Goal: Task Accomplishment & Management: Manage account settings

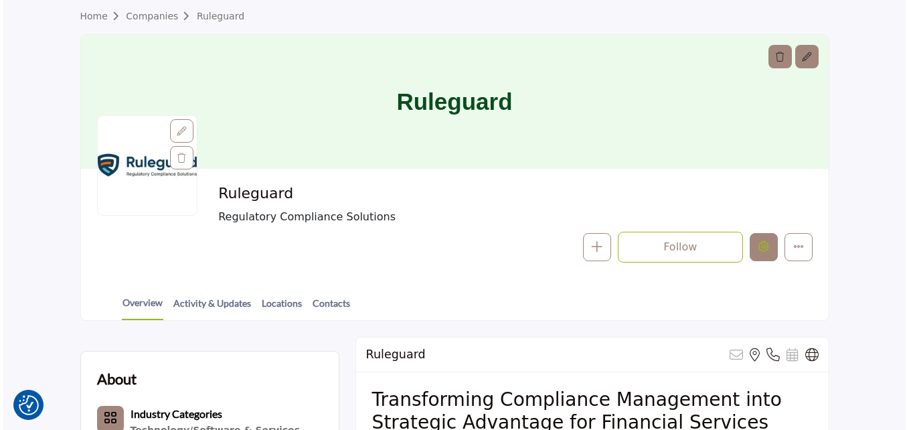
scroll to position [63, 0]
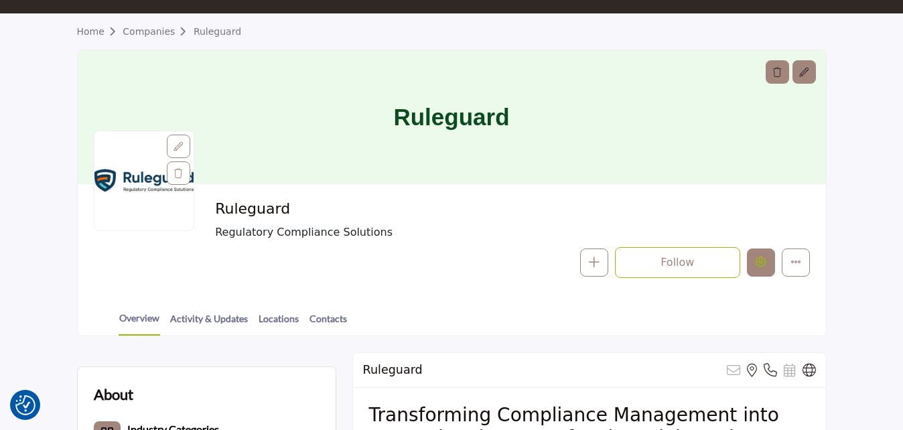
click at [760, 259] on icon "Edit company" at bounding box center [760, 262] width 11 height 11
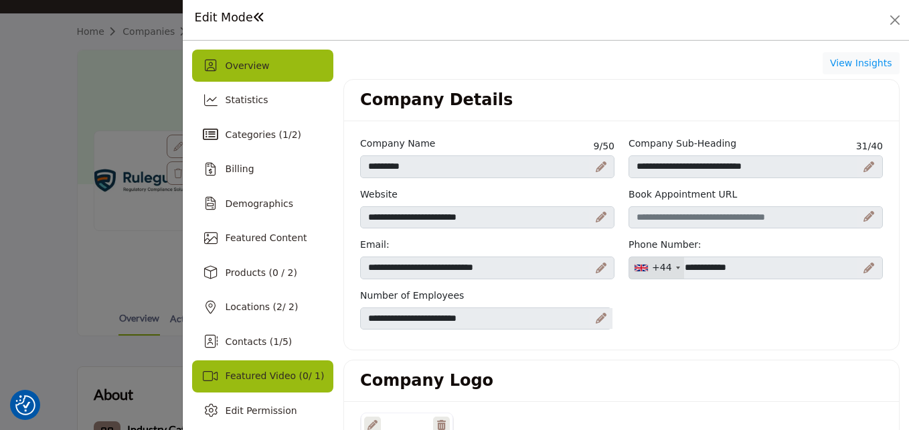
click at [271, 370] on span "Featured Video ( 0 / 1)" at bounding box center [275, 375] width 99 height 11
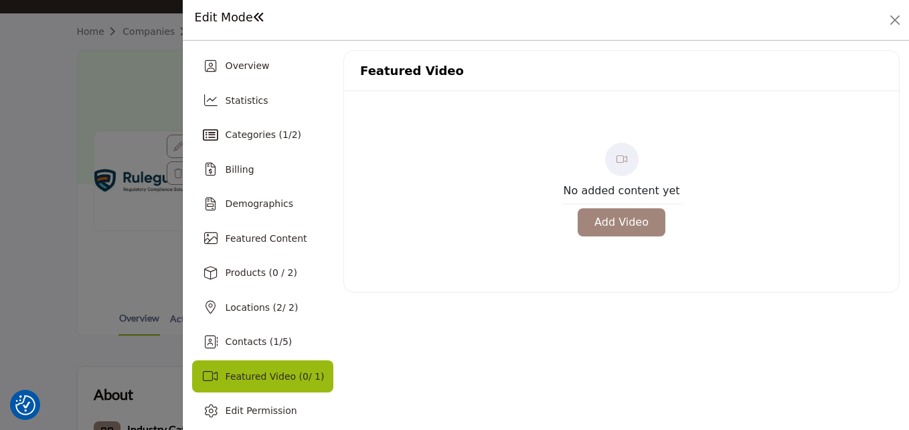
click at [632, 222] on button "Add Video" at bounding box center [622, 222] width 88 height 28
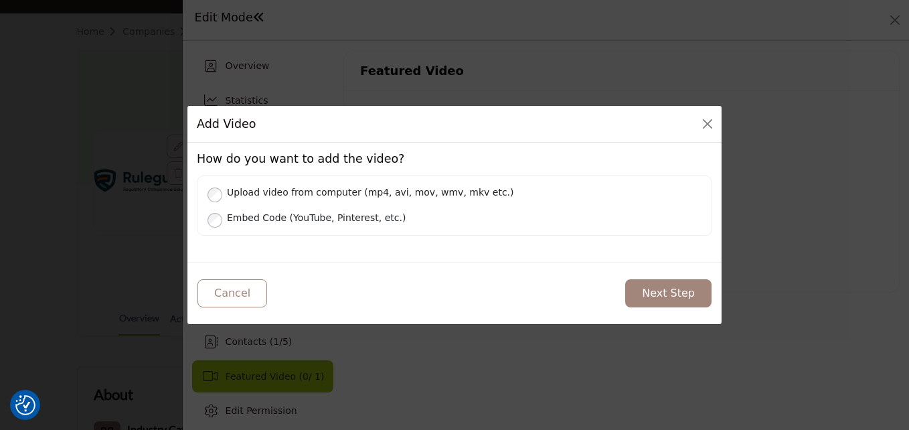
click at [708, 135] on div "Add Video" at bounding box center [455, 124] width 534 height 37
click at [709, 125] on button "Close" at bounding box center [708, 124] width 19 height 19
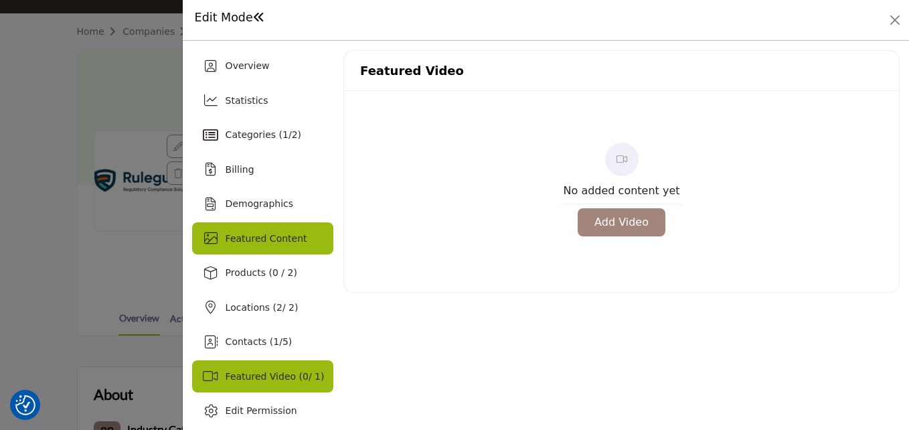
click at [255, 235] on span "Featured Content" at bounding box center [267, 238] width 82 height 11
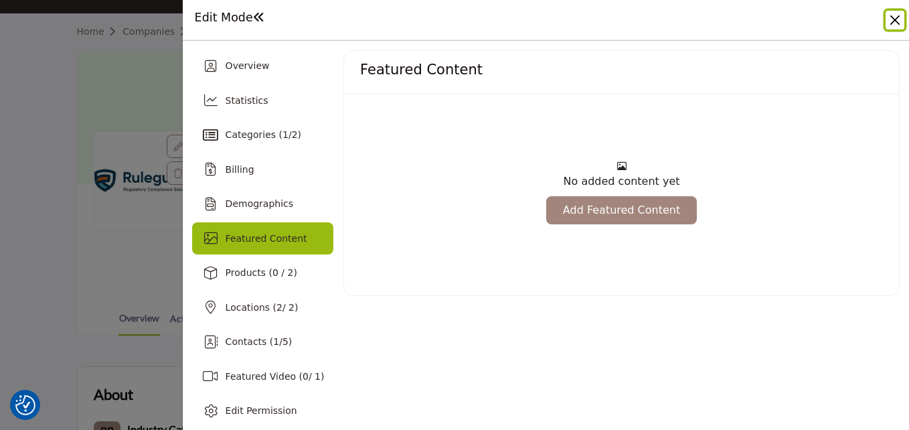
click at [891, 19] on button "Close" at bounding box center [895, 20] width 19 height 19
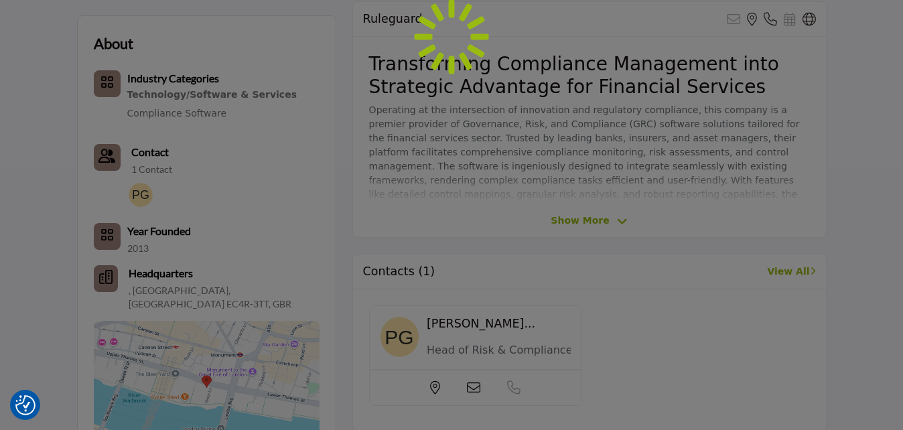
scroll to position [1000, 0]
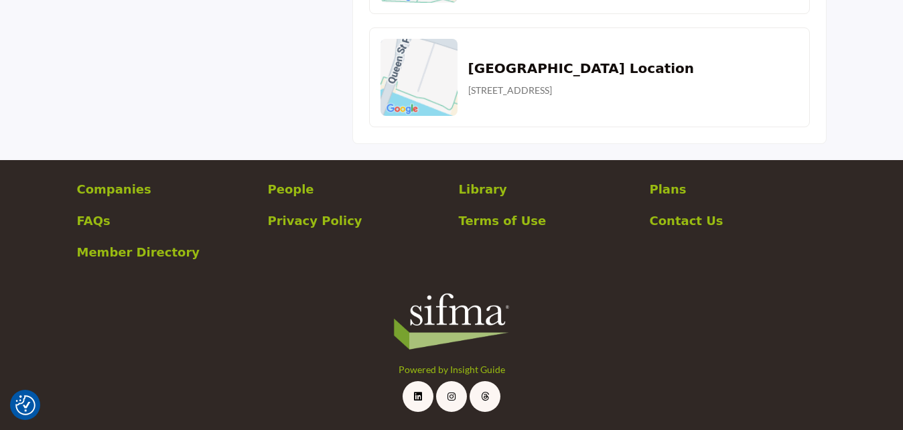
click at [670, 193] on p "Plans" at bounding box center [738, 189] width 177 height 18
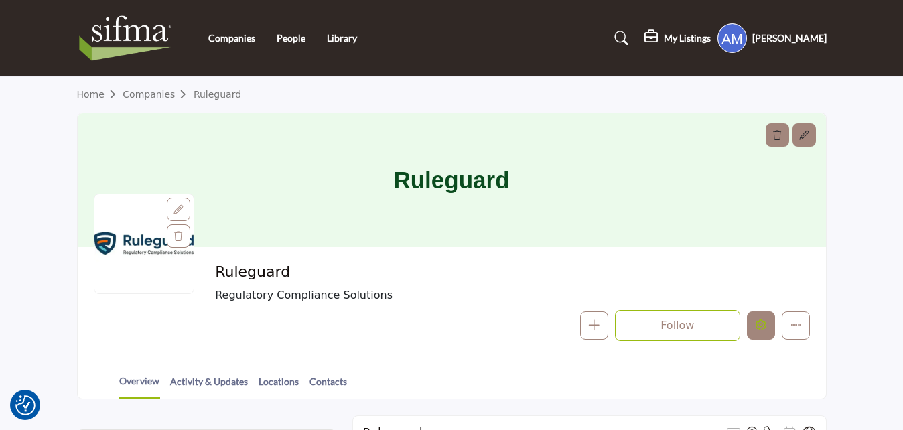
click at [761, 323] on icon "Edit company" at bounding box center [760, 324] width 11 height 11
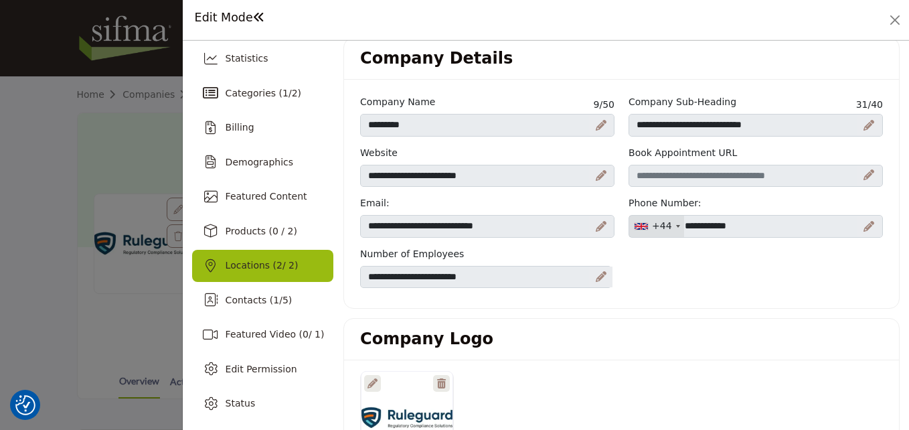
scroll to position [2, 0]
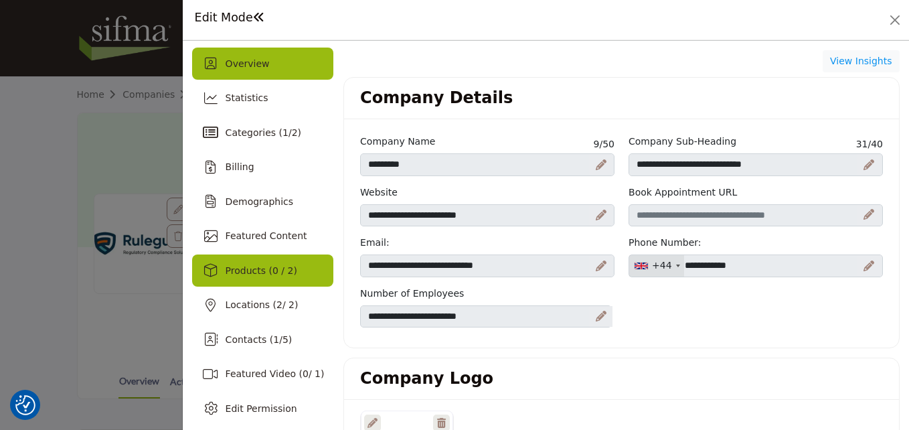
click at [261, 255] on div "Products (0 / 2)" at bounding box center [262, 270] width 141 height 32
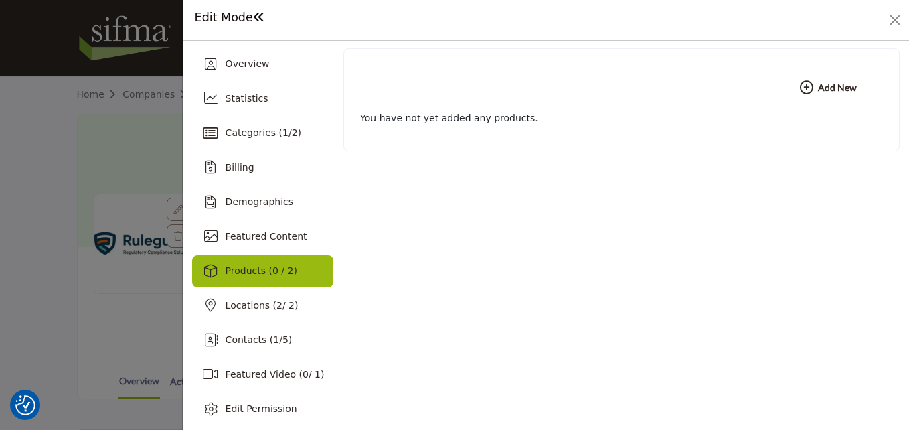
click at [843, 98] on button "Add New Add New" at bounding box center [829, 87] width 90 height 27
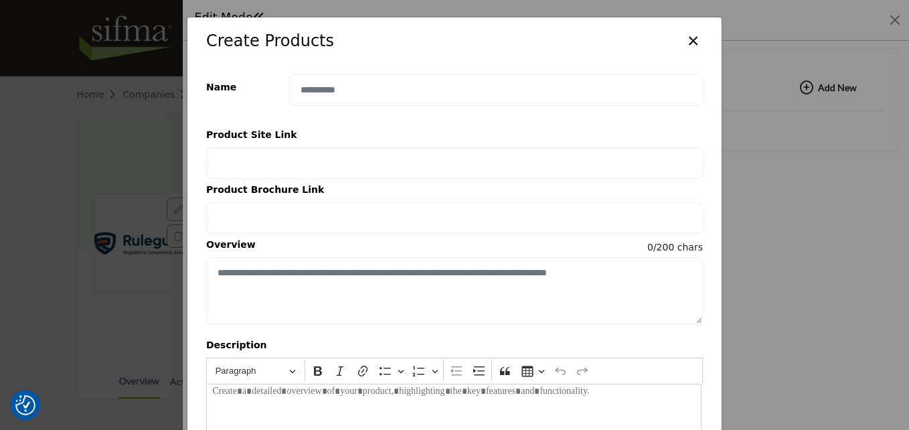
click at [697, 36] on button "×" at bounding box center [693, 39] width 19 height 25
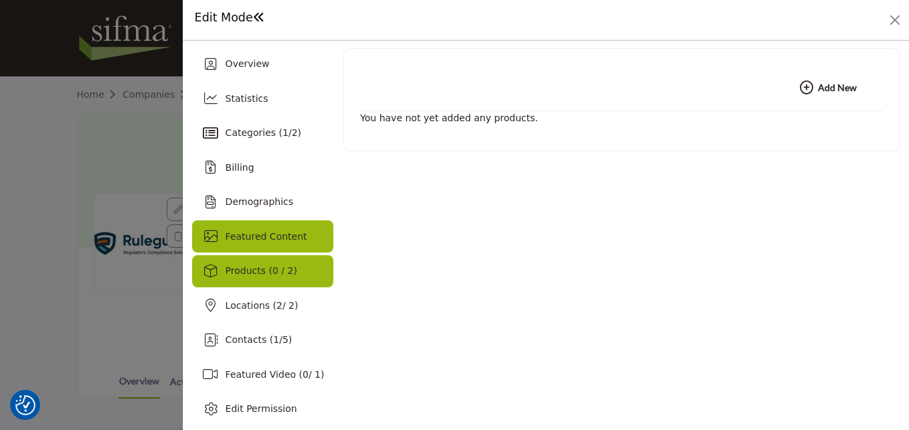
click at [278, 231] on span "Featured Content" at bounding box center [267, 236] width 82 height 11
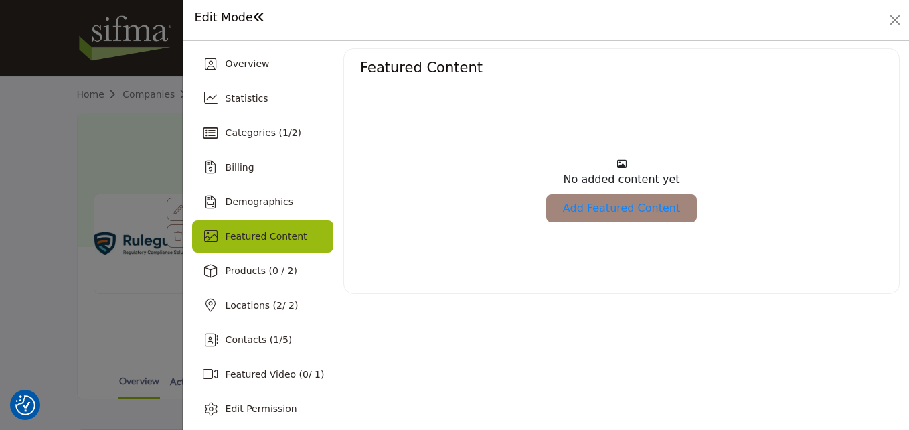
click at [641, 202] on link "Add Featured Content" at bounding box center [622, 208] width 151 height 28
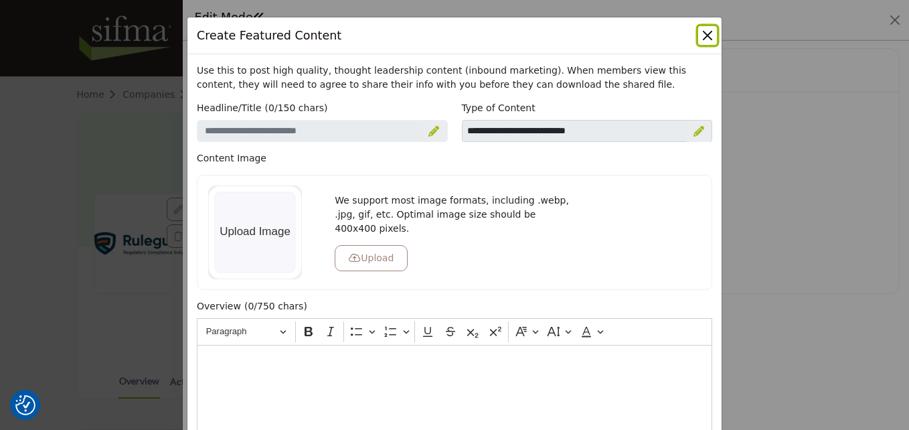
click at [706, 39] on button "Close" at bounding box center [708, 35] width 19 height 19
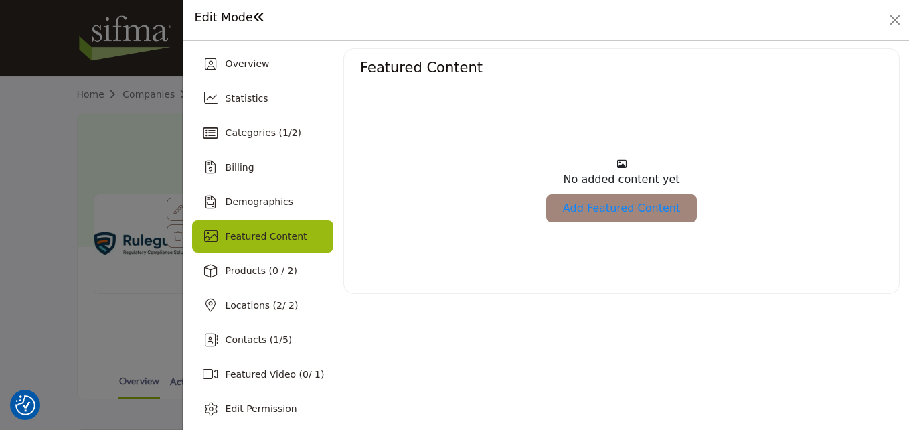
click at [630, 198] on link "Add Featured Content" at bounding box center [622, 208] width 151 height 28
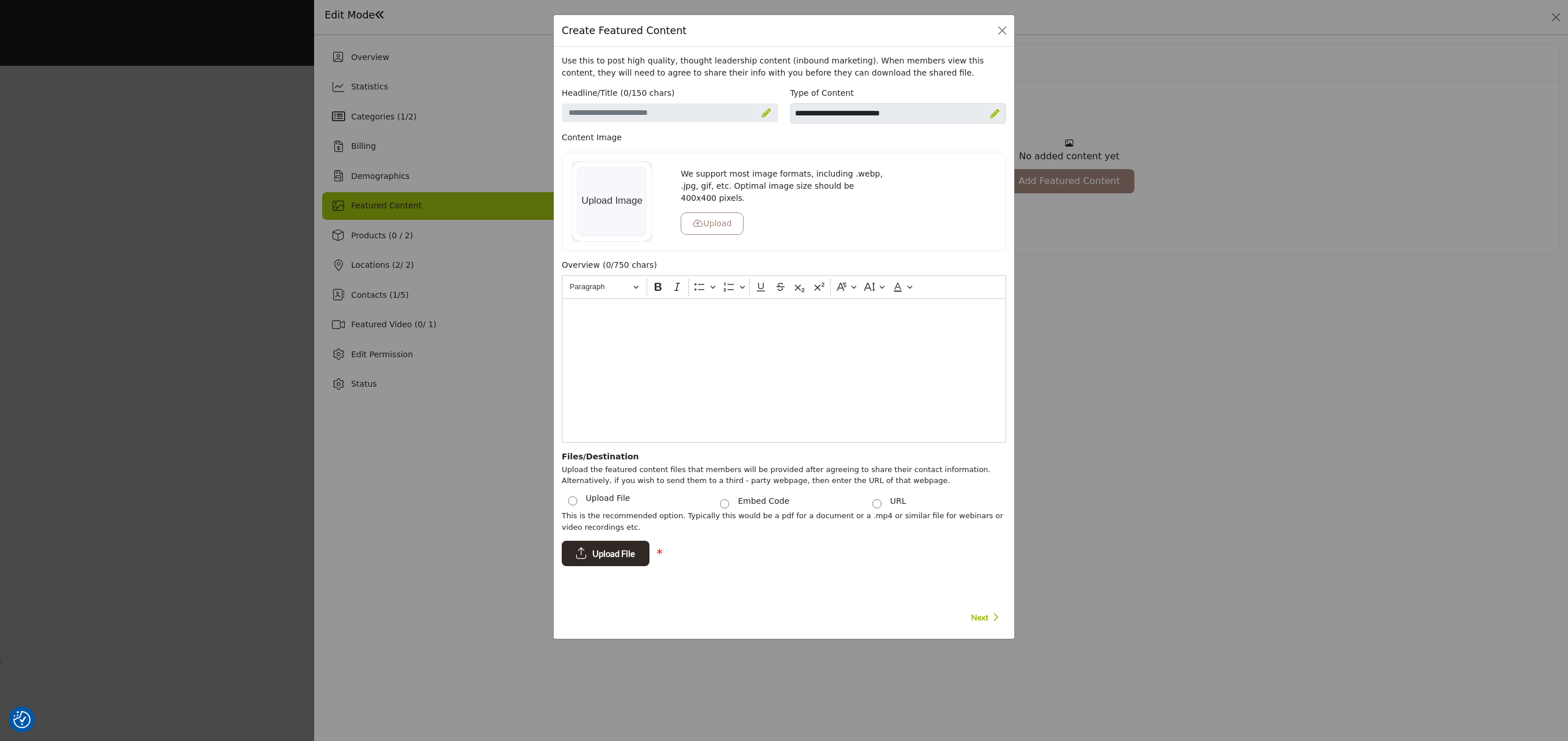
drag, startPoint x: 726, startPoint y: 4, endPoint x: 1093, endPoint y: 452, distance: 579.1
click at [778, 370] on div "Create Featured Content Use this to post high quality, thought leadership conte…" at bounding box center [784, 370] width 1568 height 741
